Goal: Navigation & Orientation: Find specific page/section

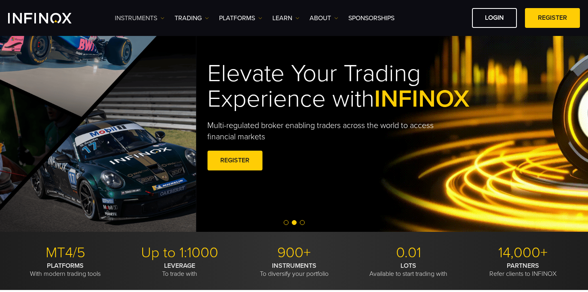
click at [160, 19] on link "Instruments" at bounding box center [140, 18] width 50 height 10
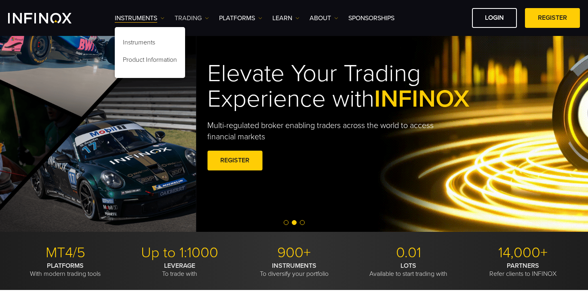
click at [201, 18] on link "TRADING" at bounding box center [192, 18] width 34 height 10
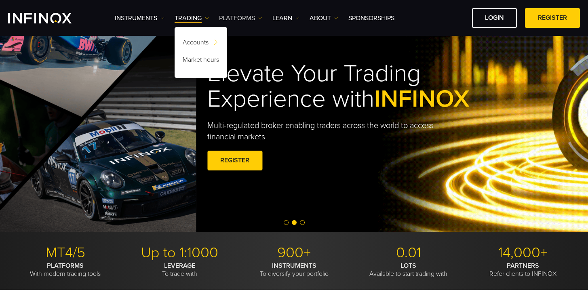
click at [236, 19] on link "PLATFORMS" at bounding box center [240, 18] width 43 height 10
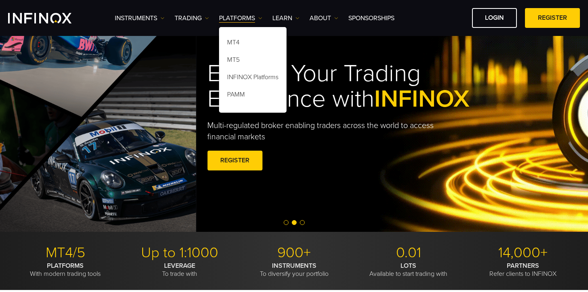
click at [319, 189] on div "Elevate Your Trading Experience with INFINOX Multi-regulated broker enabling tr…" at bounding box center [490, 117] width 588 height 230
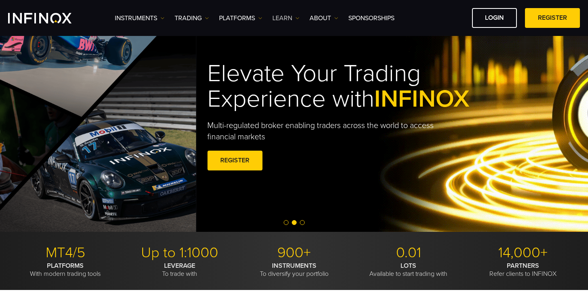
click at [298, 16] on img at bounding box center [298, 18] width 4 height 4
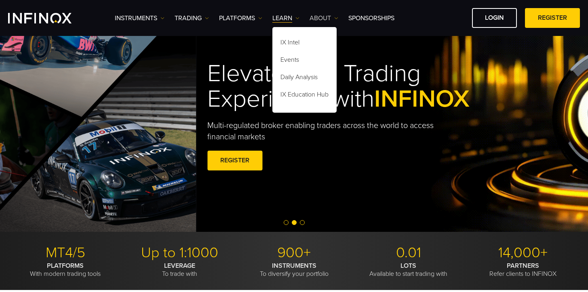
click at [338, 20] on link "ABOUT" at bounding box center [324, 18] width 29 height 10
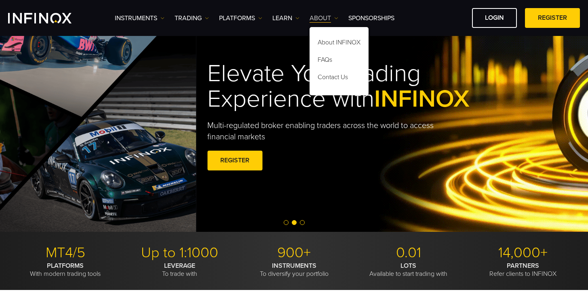
click at [337, 19] on img at bounding box center [336, 18] width 4 height 4
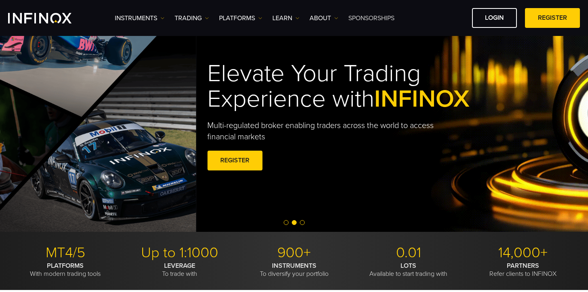
click at [377, 17] on link "SPONSORSHIPS" at bounding box center [372, 18] width 46 height 10
